Goal: Information Seeking & Learning: Learn about a topic

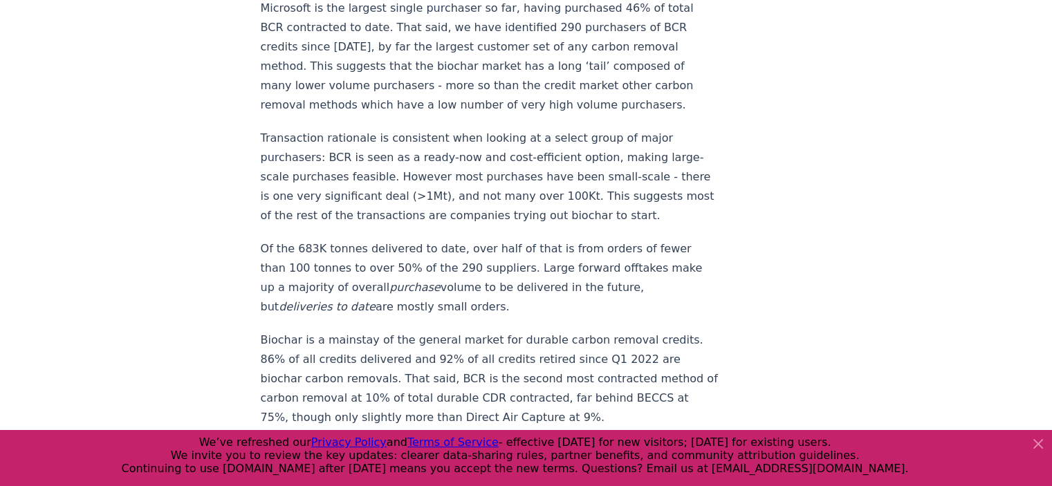
scroll to position [1799, 0]
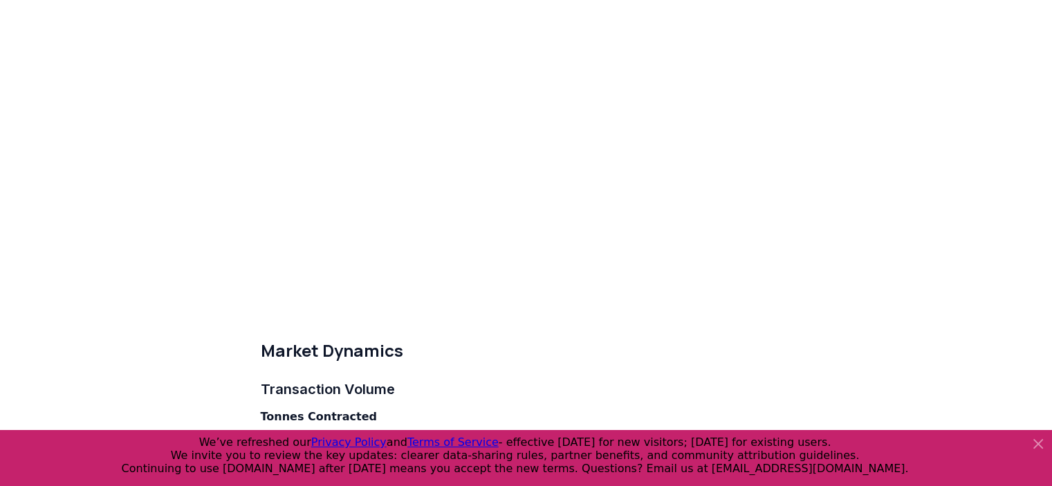
scroll to position [2629, 0]
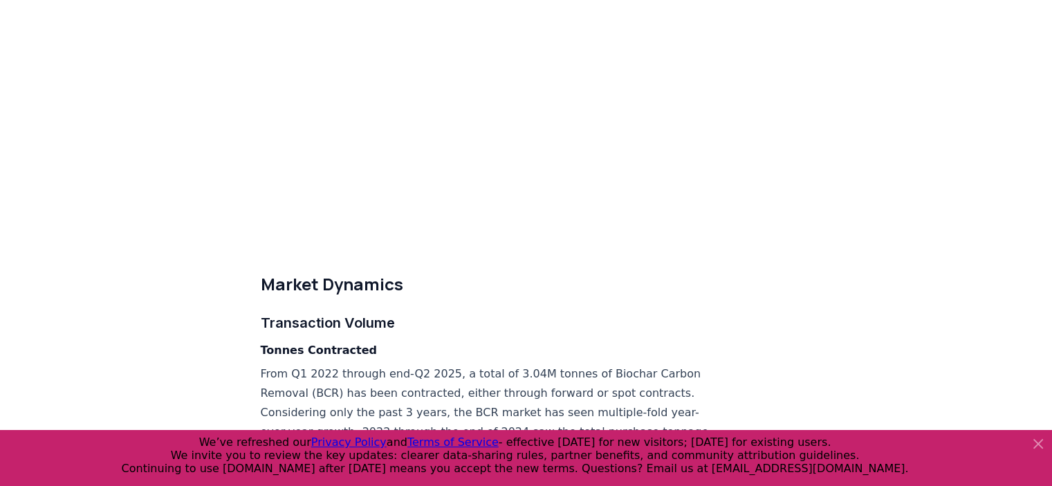
drag, startPoint x: 296, startPoint y: 214, endPoint x: 230, endPoint y: 242, distance: 71.3
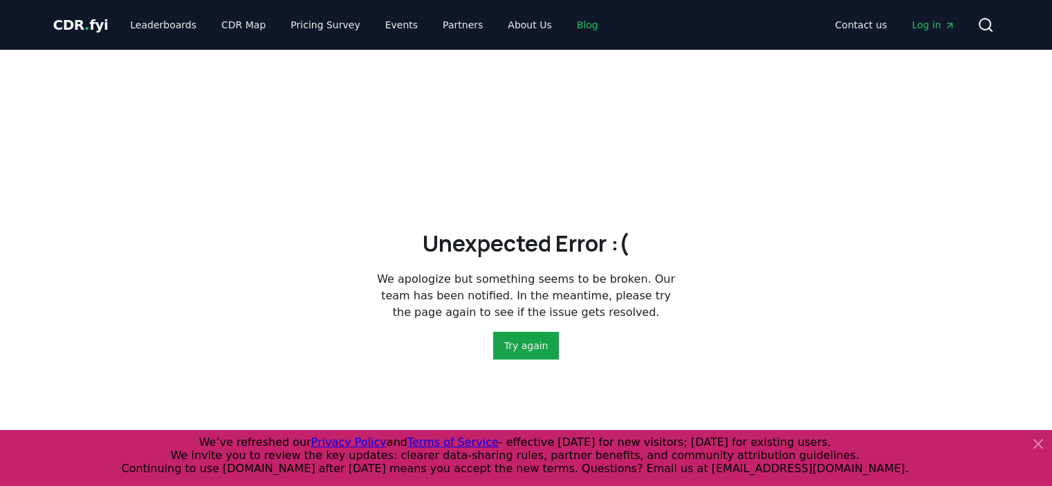
click at [566, 25] on link "Blog" at bounding box center [588, 24] width 44 height 25
click at [566, 21] on link "Blog" at bounding box center [588, 24] width 44 height 25
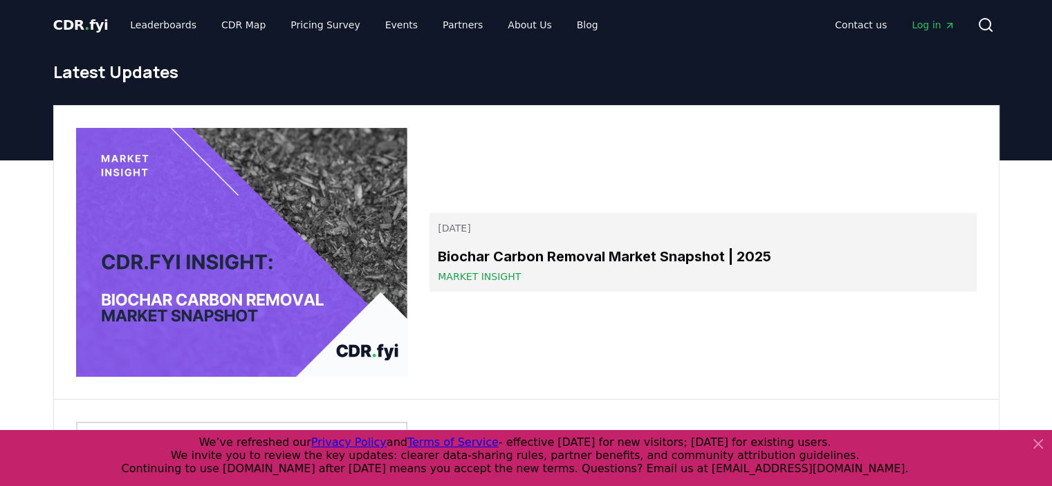
click at [520, 249] on h3 "Biochar Carbon Removal Market Snapshot | 2025" at bounding box center [703, 256] width 530 height 21
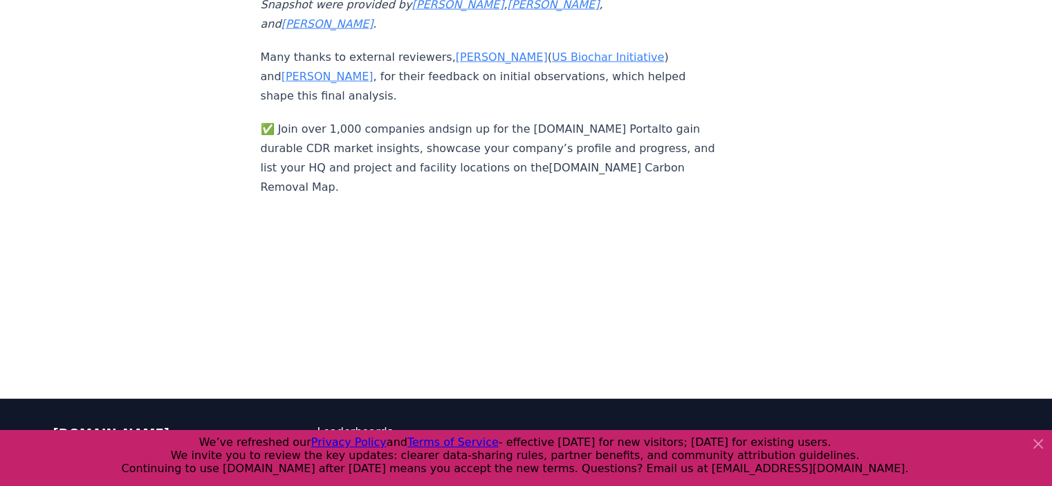
scroll to position [8508, 0]
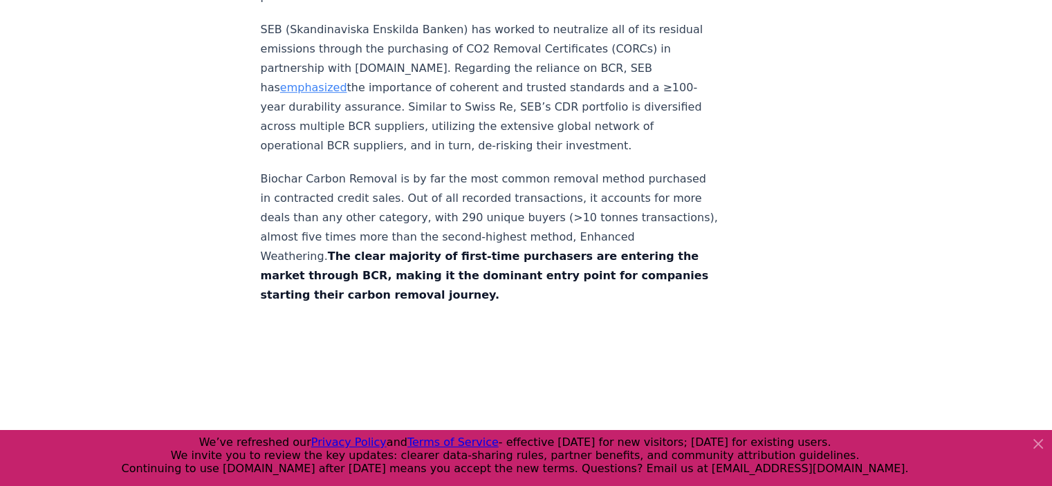
drag, startPoint x: 133, startPoint y: 331, endPoint x: 172, endPoint y: 74, distance: 260.2
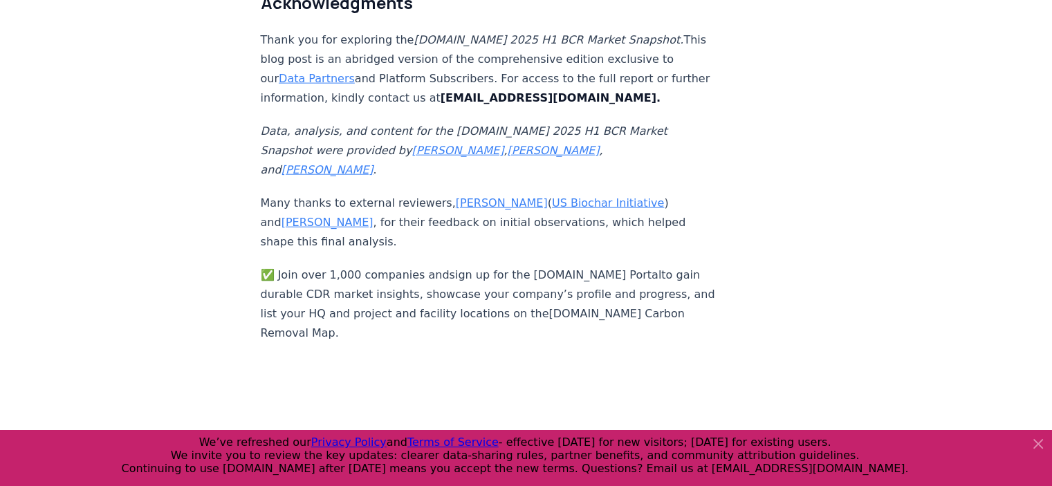
scroll to position [8567, 0]
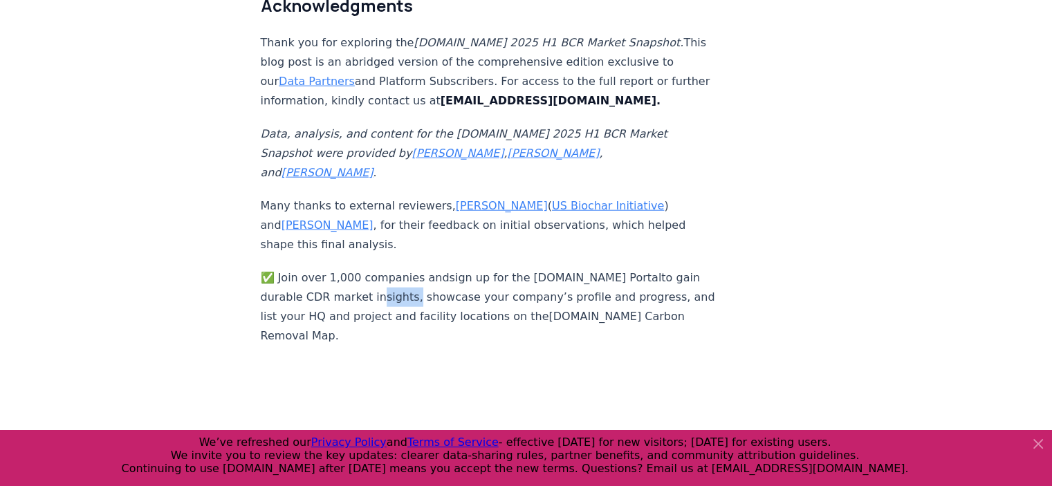
drag, startPoint x: 368, startPoint y: 230, endPoint x: 402, endPoint y: 230, distance: 33.9
click at [402, 268] on p "✅ Join over 1,000 companies and sign up for the CDR.fyi Portal to gain durable …" at bounding box center [490, 316] width 458 height 97
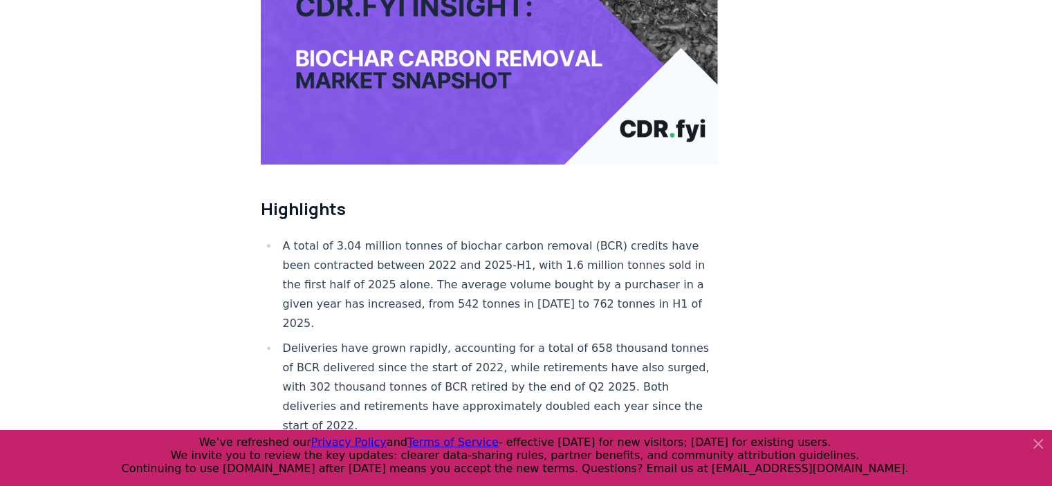
scroll to position [327, 0]
